Goal: Task Accomplishment & Management: Complete application form

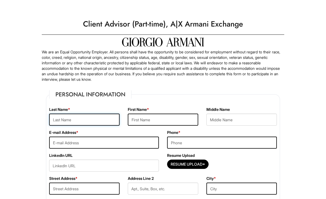
click at [104, 115] on input "text" at bounding box center [84, 119] width 70 height 12
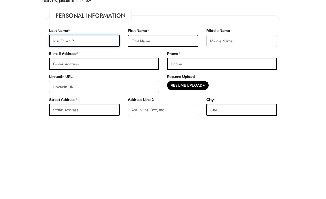
click at [102, 113] on input "von Ehren R" at bounding box center [84, 119] width 70 height 12
type input "von Ehren"
click at [174, 113] on input "text" at bounding box center [163, 119] width 70 height 12
type input "Kahlen"
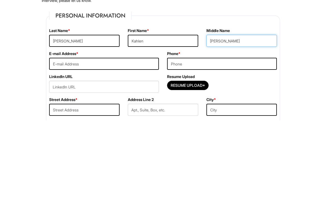
type input "Elizabeth"
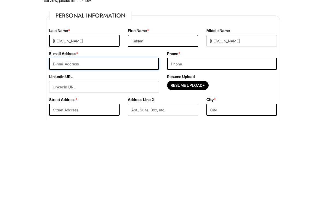
click at [129, 136] on input "email" at bounding box center [104, 142] width 110 height 12
type input "kahlen.v.e.r@gmail.com"
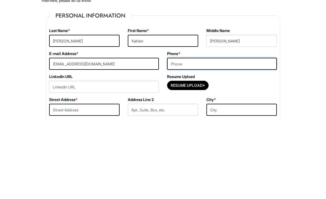
click at [225, 136] on input "tel" at bounding box center [222, 142] width 110 height 12
type input "8137387393"
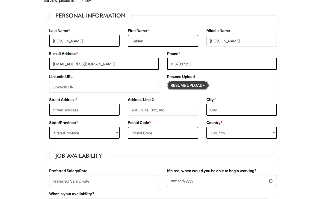
click at [177, 86] on input "Resume Upload*" at bounding box center [187, 85] width 41 height 9
type input "C:\fakepath\Kahlen von Ehren.pdf"
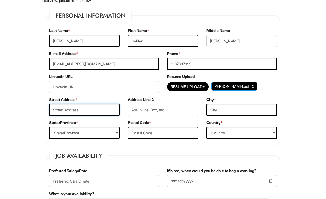
click at [51, 107] on input "text" at bounding box center [84, 110] width 70 height 12
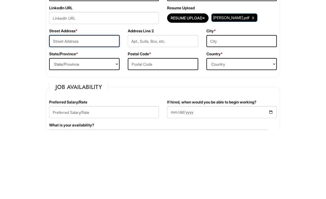
type input "4010 N Lois Ave"
type input "Tampa"
select select "FL"
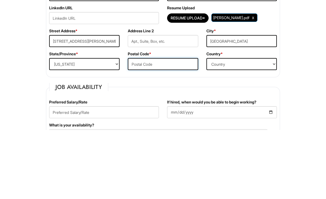
type input "33614"
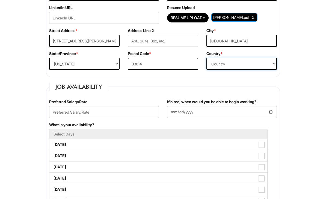
click at [266, 63] on select "Country Afghanistan Albania Algeria American Samoa Andorra Angola Anguilla Anta…" at bounding box center [242, 64] width 70 height 12
select select "United States of America"
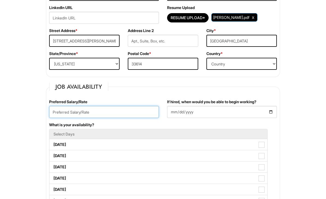
click at [117, 113] on input "text" at bounding box center [104, 112] width 110 height 12
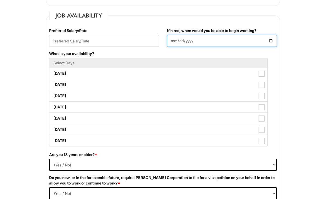
click at [210, 37] on input "If hired, when would you be able to begin working?" at bounding box center [222, 41] width 110 height 12
type input "2025-08-29"
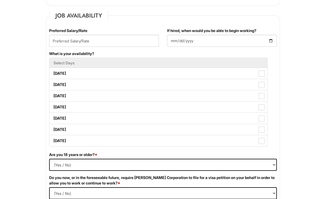
click at [256, 72] on label "Monday" at bounding box center [158, 73] width 218 height 11
click at [53, 72] on Available_Monday "Monday" at bounding box center [51, 71] width 4 height 4
checkbox Available_Monday "true"
click at [260, 86] on span at bounding box center [262, 85] width 6 height 6
click at [53, 84] on Available_Tuesday "Tuesday" at bounding box center [51, 82] width 4 height 4
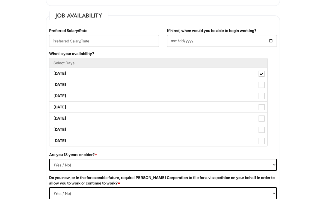
checkbox Available_Tuesday "true"
click at [261, 109] on span at bounding box center [262, 107] width 6 height 6
click at [53, 106] on Available_Thursday "Thursday" at bounding box center [51, 104] width 4 height 4
checkbox Available_Thursday "true"
click at [261, 121] on span at bounding box center [262, 118] width 6 height 6
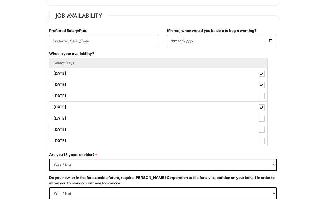
click at [53, 117] on Available_Friday "Friday" at bounding box center [51, 116] width 4 height 4
checkbox Available_Friday "true"
click at [263, 134] on label "Saturday" at bounding box center [158, 129] width 218 height 11
click at [53, 128] on Available_Saturday "Saturday" at bounding box center [51, 127] width 4 height 4
checkbox Available_Saturday "true"
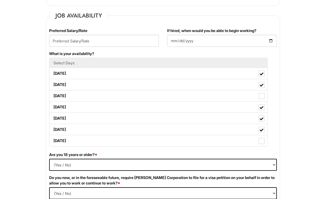
click at [264, 144] on span at bounding box center [262, 141] width 6 height 6
click at [53, 140] on Available_Sunday "Sunday" at bounding box center [51, 138] width 4 height 4
checkbox Available_Sunday "true"
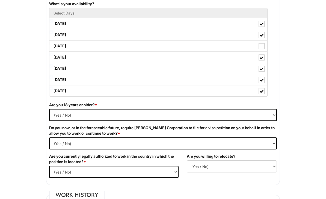
scroll to position [278, 0]
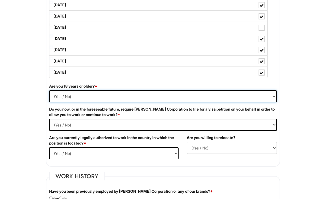
click at [266, 95] on select "(Yes / No) Yes No" at bounding box center [163, 96] width 228 height 12
select select "Yes"
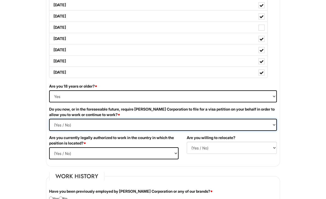
click at [267, 128] on Required "(Yes / No) Yes No" at bounding box center [163, 125] width 228 height 12
select Required "No"
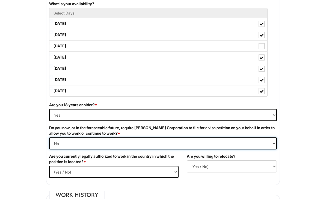
scroll to position [267, 0]
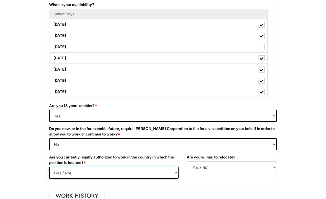
click at [151, 174] on select "(Yes / No) Yes No" at bounding box center [113, 172] width 129 height 12
select select "Yes"
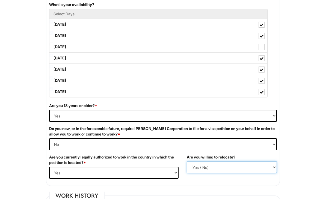
click at [265, 167] on select "(Yes / No) No Yes" at bounding box center [232, 167] width 90 height 12
select select "N"
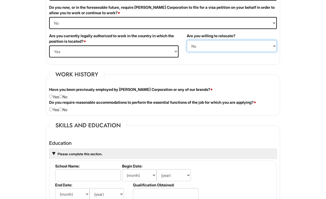
scroll to position [388, 0]
click at [63, 96] on input "radio" at bounding box center [61, 97] width 4 height 4
radio input "true"
click at [53, 111] on input "radio" at bounding box center [51, 109] width 4 height 4
radio input "true"
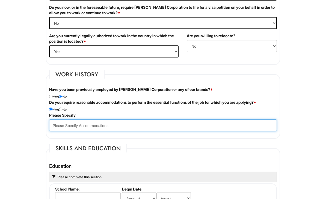
click at [116, 126] on input "text" at bounding box center [163, 125] width 228 height 12
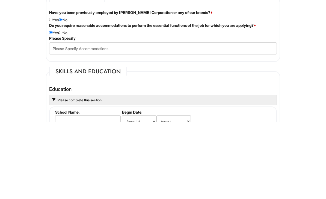
click at [65, 99] on div "Do you require reasonable accommodations to perform the essential functions of …" at bounding box center [163, 105] width 236 height 13
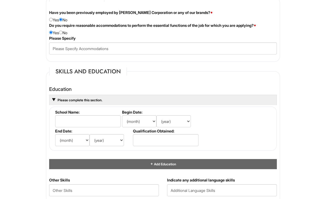
click at [69, 35] on div "Do you require reasonable accommodations to perform the essential functions of …" at bounding box center [163, 29] width 236 height 13
click at [63, 33] on input "radio" at bounding box center [61, 33] width 4 height 4
radio input "true"
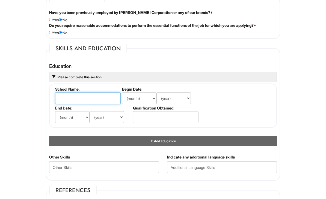
click at [99, 97] on input "text" at bounding box center [88, 98] width 66 height 12
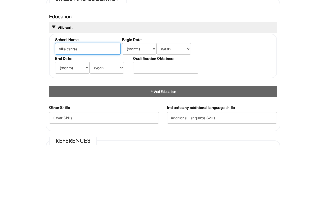
type input "Villa caritas"
click at [145, 92] on select "(month) Jan Feb Mar Apr May Jun Jul Aug Sep Oct Nov Dec" at bounding box center [139, 98] width 34 height 12
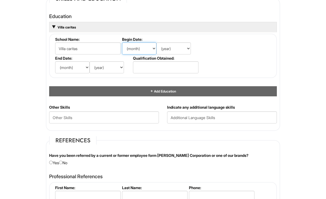
select select "3"
click at [182, 54] on select "(year) 2029 2028 2027 2026 2025 2024 2023 2022 2021 2020 2019 2018 2017 2016 20…" at bounding box center [174, 48] width 34 height 12
select select "2021"
click at [74, 72] on select "(month) Jan Feb Mar Apr May Jun Jul Aug Sep Oct Nov Dec" at bounding box center [72, 67] width 34 height 12
select select "12"
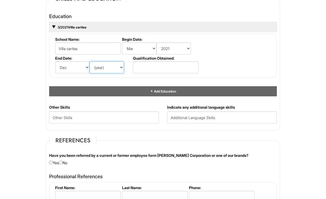
click at [115, 68] on select "(year) 2029 2028 2027 2026 2025 2024 2023 2022 2021 2020 2019 2018 2017 2016 20…" at bounding box center [107, 67] width 34 height 12
select select "2024"
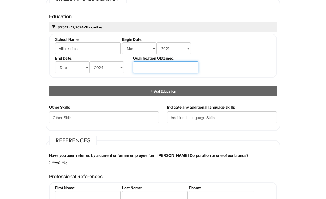
click at [164, 72] on input "text" at bounding box center [166, 67] width 66 height 12
click at [308, 74] on html "Please Complete This Form 1 2 3 Client Advisor (Part-time), A|X Armani Exchange…" at bounding box center [163, 18] width 326 height 1067
click at [184, 67] on input "High school diploma" at bounding box center [166, 67] width 66 height 12
type input "H"
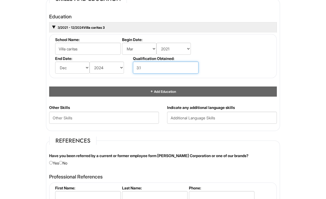
type input "3.1"
click at [297, 73] on html "Please Complete This Form 1 2 3 Client Advisor (Part-time), A|X Armani Exchange…" at bounding box center [163, 18] width 326 height 1067
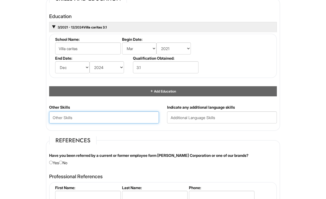
click at [126, 120] on Skills "text" at bounding box center [104, 117] width 110 height 12
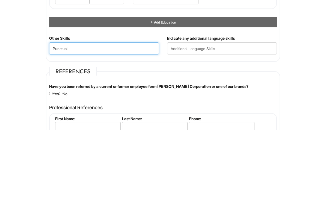
type Skills "Punctual"
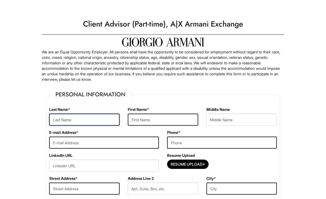
click at [104, 117] on input "text" at bounding box center [84, 119] width 70 height 12
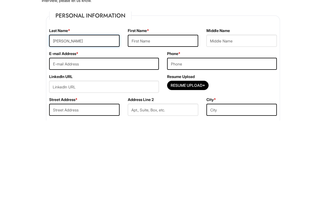
type input "von Ehren"
click at [171, 113] on input "text" at bounding box center [163, 119] width 70 height 12
type input "Kahlen"
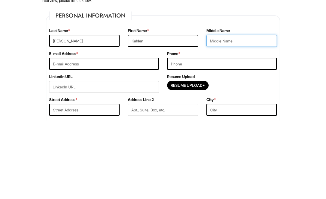
click at [237, 113] on input "text" at bounding box center [242, 119] width 70 height 12
type input "Elizabeth"
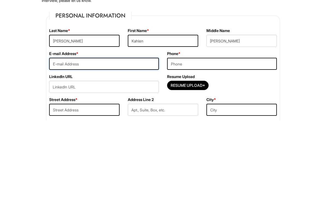
click at [65, 136] on input "email" at bounding box center [104, 142] width 110 height 12
type input "kahlen.v.e.r@gmail.com"
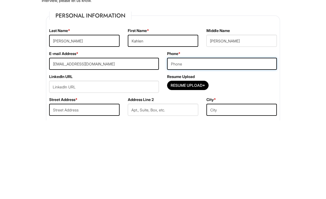
click at [223, 136] on input "tel" at bounding box center [222, 142] width 110 height 12
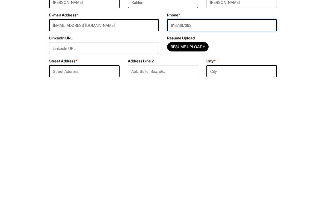
type input "8137387393"
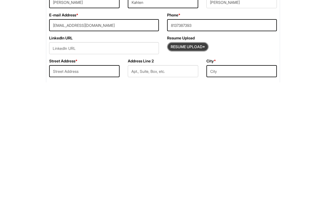
click at [194, 159] on input "Resume Upload*" at bounding box center [187, 163] width 41 height 9
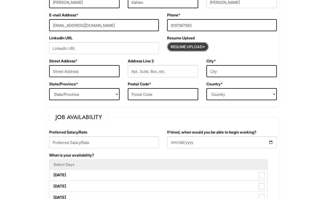
type input "C:\fakepath\Kahlen von Ehren.pdf"
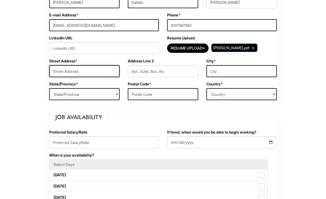
click at [89, 69] on input "text" at bounding box center [84, 71] width 70 height 12
type input "4010 N Lois Ave"
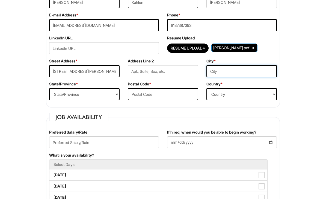
type input "Tampa"
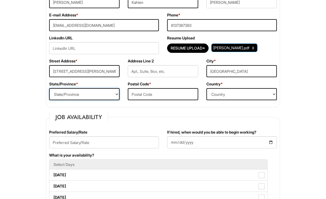
select select "FL"
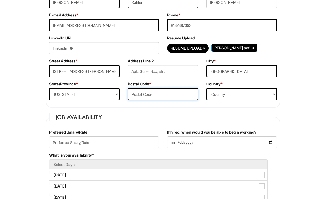
type input "33614"
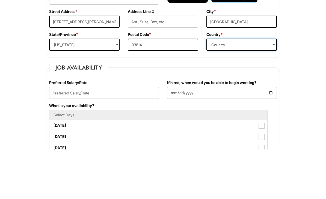
click at [251, 88] on select "Country Afghanistan Albania Algeria American Samoa Andorra Angola Anguilla Anta…" at bounding box center [242, 94] width 70 height 12
select select "United States of America"
click at [47, 91] on div "Preferred Salary/Rate" at bounding box center [104, 91] width 118 height 23
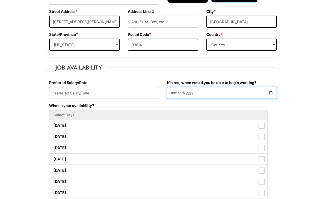
click at [241, 91] on input "If hired, when would you be able to begin working?" at bounding box center [222, 93] width 110 height 12
type input "2025-08-29"
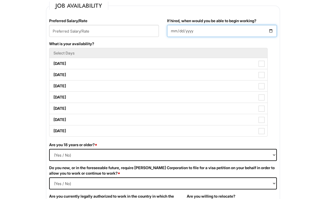
scroll to position [228, 0]
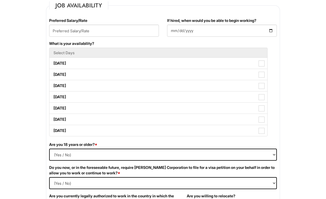
click at [263, 64] on span at bounding box center [262, 64] width 6 height 6
click at [53, 63] on Available_Monday "Monday" at bounding box center [51, 61] width 4 height 4
checkbox Available_Monday "true"
click at [263, 74] on span at bounding box center [262, 75] width 6 height 6
click at [53, 74] on Available_Tuesday "Tuesday" at bounding box center [51, 72] width 4 height 4
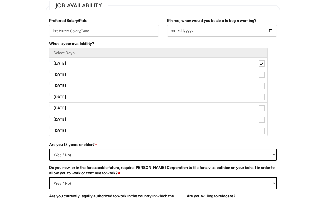
checkbox Available_Tuesday "true"
click at [260, 97] on span at bounding box center [262, 97] width 6 height 6
click at [53, 96] on Available_Thursday "Thursday" at bounding box center [51, 95] width 4 height 4
checkbox Available_Thursday "true"
click at [263, 111] on span at bounding box center [262, 108] width 6 height 6
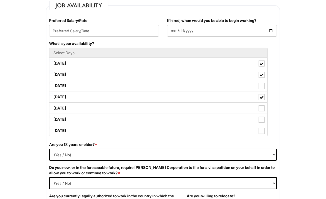
click at [53, 107] on Available_Friday "Friday" at bounding box center [51, 106] width 4 height 4
checkbox Available_Friday "true"
click at [262, 122] on span at bounding box center [262, 120] width 6 height 6
click at [53, 119] on Available_Saturday "Saturday" at bounding box center [51, 117] width 4 height 4
checkbox Available_Saturday "true"
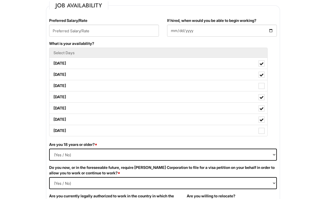
click at [264, 133] on span at bounding box center [262, 131] width 6 height 6
click at [53, 130] on Available_Sunday "Sunday" at bounding box center [51, 128] width 4 height 4
click at [261, 135] on label "Sunday" at bounding box center [158, 130] width 218 height 11
click at [53, 130] on Available_Sunday "Sunday" at bounding box center [51, 128] width 4 height 4
checkbox Available_Sunday "false"
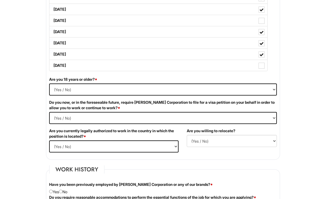
scroll to position [294, 0]
click at [239, 93] on select "(Yes / No) Yes No" at bounding box center [163, 89] width 228 height 12
select select "Yes"
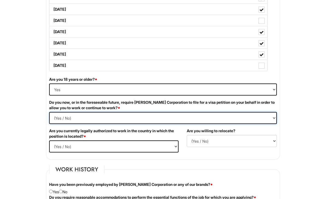
click at [131, 118] on Required "(Yes / No) Yes No" at bounding box center [163, 118] width 228 height 12
select Required "No"
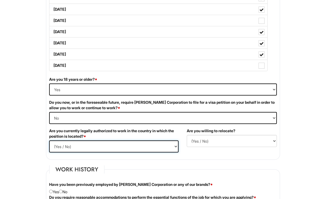
click at [127, 151] on select "(Yes / No) Yes No" at bounding box center [113, 146] width 129 height 12
select select "Yes"
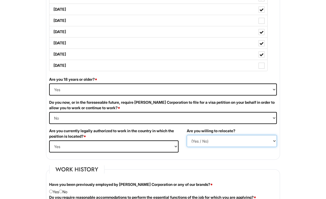
click at [219, 144] on select "(Yes / No) No Yes" at bounding box center [232, 141] width 90 height 12
click at [219, 142] on select "(Yes / No) No Yes" at bounding box center [232, 141] width 90 height 12
select select "N"
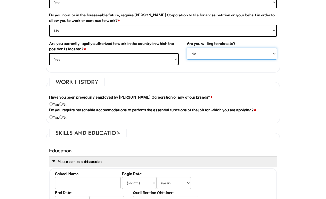
scroll to position [381, 0]
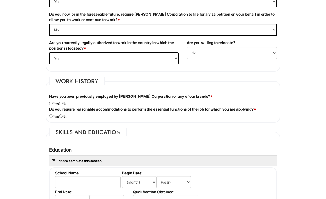
click at [63, 102] on input "radio" at bounding box center [61, 104] width 4 height 4
radio input "true"
click at [63, 117] on input "radio" at bounding box center [61, 116] width 4 height 4
radio input "true"
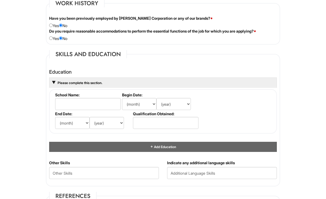
scroll to position [460, 0]
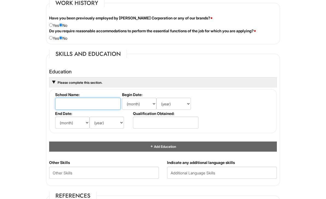
click at [103, 102] on input "text" at bounding box center [88, 104] width 66 height 12
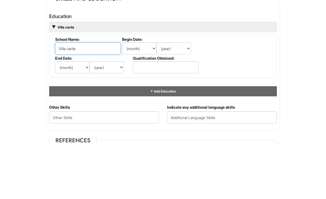
type input "Villa carits"
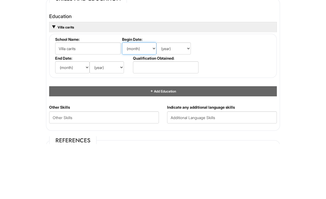
click at [145, 98] on select "(month) Jan Feb Mar Apr May Jun Jul Aug Sep Oct Nov Dec" at bounding box center [139, 104] width 34 height 12
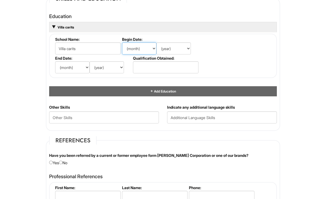
select select "3"
click at [177, 49] on select "(year) 2029 2028 2027 2026 2025 2024 2023 2022 2021 2020 2019 2018 2017 2016 20…" at bounding box center [174, 48] width 34 height 12
click at [185, 50] on select "(year) 2029 2028 2027 2026 2025 2024 2023 2022 2021 2020 2019 2018 2017 2016 20…" at bounding box center [174, 48] width 34 height 12
select select "2021"
click at [80, 71] on select "(month) Jan Feb Mar Apr May Jun Jul Aug Sep Oct Nov Dec" at bounding box center [72, 67] width 34 height 12
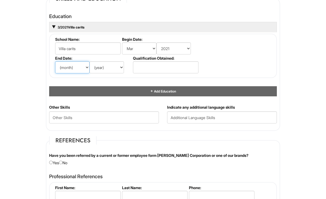
select select "12"
click at [113, 69] on select "(year) 2029 2028 2027 2026 2025 2024 2023 2022 2021 2020 2019 2018 2017 2016 20…" at bounding box center [107, 67] width 34 height 12
select select "2024"
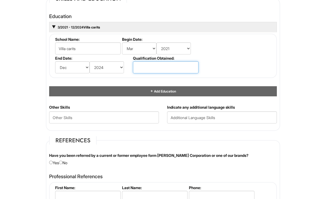
click at [180, 71] on input "text" at bounding box center [166, 67] width 66 height 12
type input "3.1"
click at [260, 63] on fieldset "School Name: Villa carits Begin Date: (month) Jan Feb Mar Apr May Jun Jul Aug S…" at bounding box center [163, 56] width 228 height 44
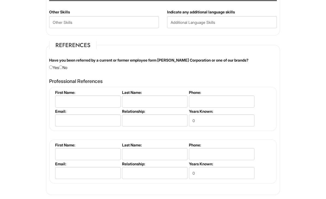
scroll to position [613, 0]
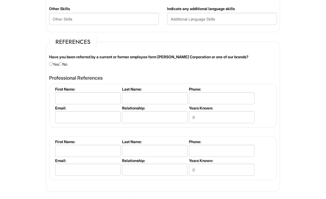
click at [67, 62] on div "Have you been referred by a current or former employee form Giorgio Armani Corp…" at bounding box center [163, 60] width 236 height 13
click at [63, 65] on input "radio" at bounding box center [61, 64] width 4 height 4
radio input "true"
click at [67, 99] on input "text" at bounding box center [88, 98] width 66 height 12
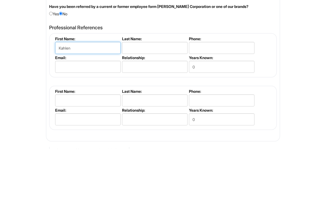
type input "Kahlen"
click at [155, 92] on input "text" at bounding box center [155, 98] width 66 height 12
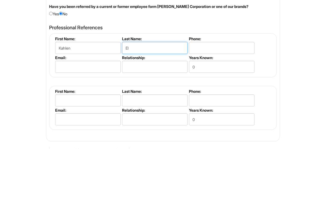
type input "E"
type input "V"
type input "von Ehren"
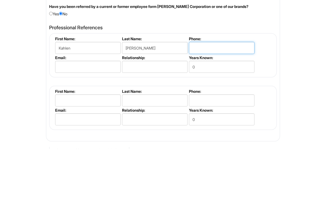
click at [227, 92] on input "tel" at bounding box center [222, 98] width 66 height 12
type input "8137387393"
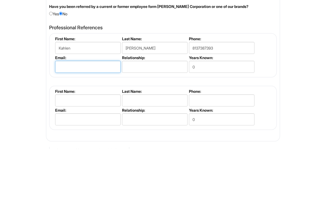
click at [66, 111] on input "email" at bounding box center [88, 117] width 66 height 12
type input "kahlen.v.e.r@gmail.com"
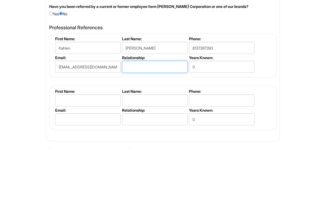
click at [163, 111] on input "text" at bounding box center [155, 117] width 66 height 12
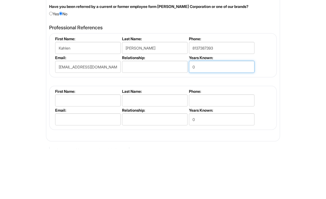
click at [229, 111] on input "0" at bounding box center [222, 117] width 66 height 12
type input "0"
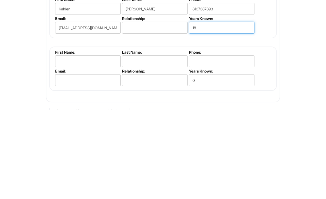
type input "18"
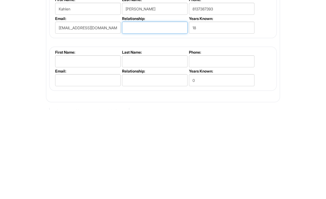
click at [156, 111] on input "text" at bounding box center [155, 117] width 66 height 12
type input "Single"
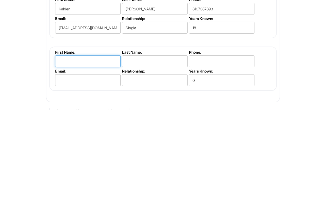
click at [65, 145] on input "text" at bounding box center [88, 151] width 66 height 12
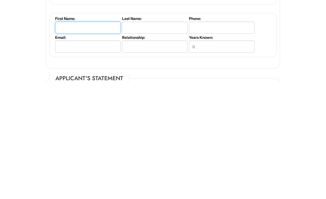
scroll to position [621, 0]
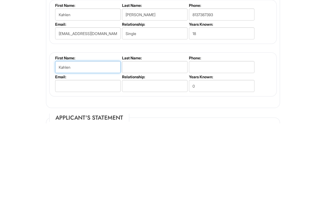
type input "Kahlen"
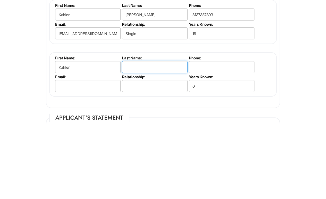
click at [163, 136] on input "text" at bounding box center [155, 142] width 66 height 12
click at [172, 136] on input "von Ehren R" at bounding box center [155, 142] width 66 height 12
click at [161, 136] on input "von Ehren R" at bounding box center [155, 142] width 66 height 12
type input "von Ehren"
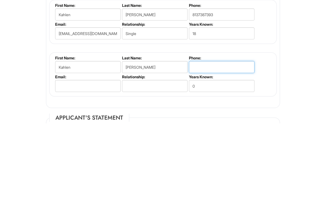
click at [216, 136] on input "tel" at bounding box center [222, 142] width 66 height 12
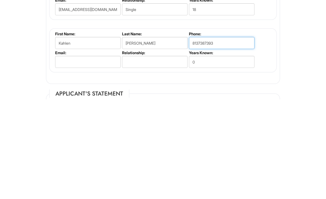
type input "8137387393"
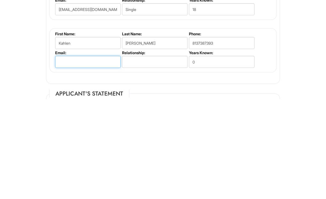
click at [70, 155] on input "email" at bounding box center [88, 161] width 66 height 12
type input "kahlen.v.e.r@gmail.com"
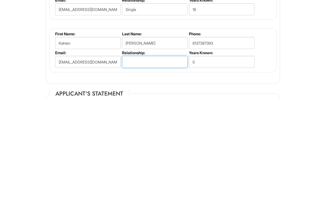
click at [167, 155] on input "text" at bounding box center [155, 161] width 66 height 12
type input "Single"
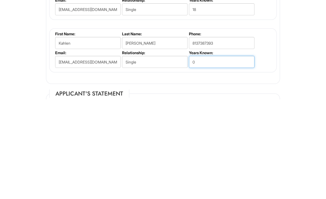
click at [225, 155] on input "0" at bounding box center [222, 161] width 66 height 12
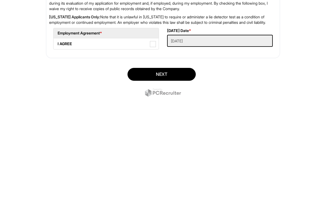
scroll to position [869, 0]
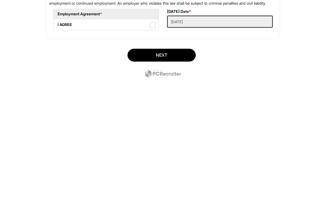
type input "18"
click at [156, 119] on label "I AGREE" at bounding box center [106, 124] width 105 height 11
click at [57, 120] on AGREE "I AGREE" at bounding box center [56, 122] width 4 height 4
checkbox AGREE "true"
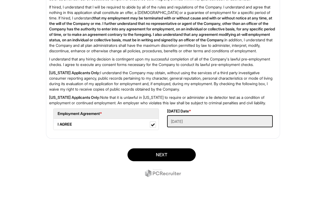
click at [182, 161] on button "Next" at bounding box center [162, 154] width 68 height 13
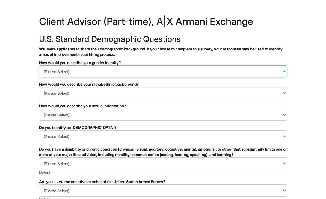
click at [47, 67] on select "(Please Select) Man Woman Non-binary I prefer to self-describe I don't wish to …" at bounding box center [163, 71] width 248 height 12
select select "Woman"
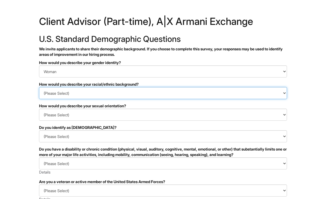
click at [47, 95] on select "(Please Select) Black or of African descent East Asian Hispanic, Latinx or of S…" at bounding box center [163, 93] width 248 height 12
click at [164, 90] on select "(Please Select) Black or of African descent East Asian Hispanic, Latinx or of S…" at bounding box center [163, 93] width 248 height 12
select select "I don't wish to answer"
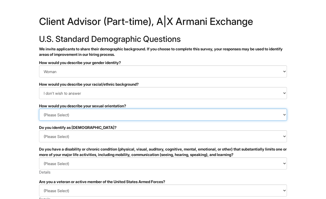
click at [50, 117] on select "(Please Select) Asexual Bisexual and/or pansexual Gay Heterosexual Lesbian Quee…" at bounding box center [163, 114] width 248 height 12
select select "I don't wish to answer"
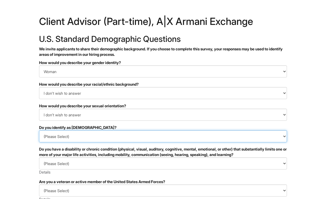
click at [51, 136] on select "(Please Select) Yes No I prefer to self-describe I don't wish to answer" at bounding box center [163, 136] width 248 height 12
select select "I don't wish to answer"
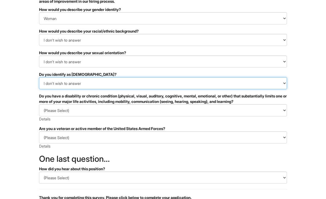
scroll to position [53, 0]
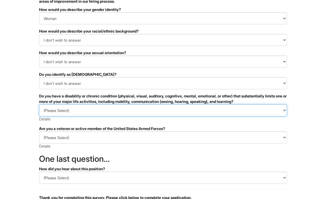
click at [48, 108] on select "(Please Select) YES, I HAVE A DISABILITY (or previously had a disability) NO, I…" at bounding box center [163, 110] width 248 height 12
select select "NO, I DON'T HAVE A DISABILITY"
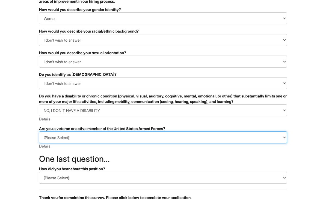
click at [47, 135] on select "(Please Select) I IDENTIFY AS ONE OR MORE OF THE CLASSIFICATIONS OF PROTECTED V…" at bounding box center [163, 137] width 248 height 12
select select "I AM NOT A PROTECTED VETERAN"
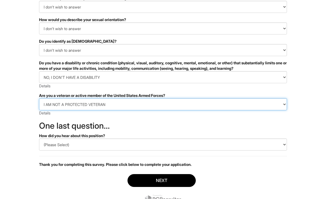
scroll to position [92, 0]
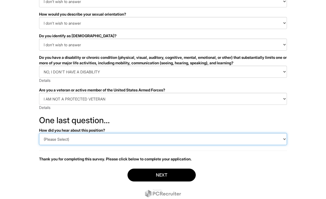
click at [50, 138] on select "(Please Select) CareerBuilder Indeed LinkedIn Monster Referral Other" at bounding box center [163, 139] width 248 height 12
select select "CareerBuilder"
click at [184, 139] on select "(Please Select) CareerBuilder Indeed LinkedIn Monster Referral Other" at bounding box center [163, 139] width 248 height 12
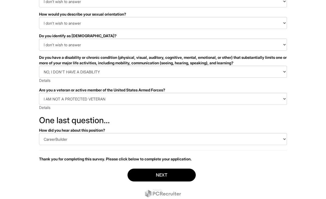
click at [266, 185] on div "Next" at bounding box center [163, 183] width 248 height 38
click at [182, 175] on button "Next" at bounding box center [162, 174] width 68 height 13
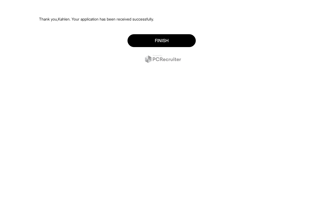
click at [183, 35] on button "Finish" at bounding box center [162, 40] width 68 height 13
click at [181, 43] on button "Finish" at bounding box center [162, 40] width 68 height 13
